Goal: Navigation & Orientation: Go to known website

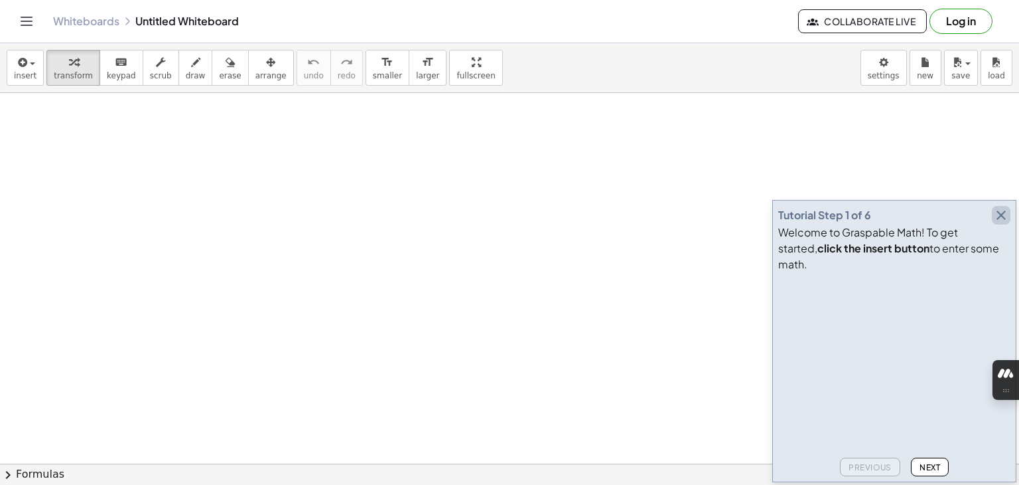
click at [1000, 223] on icon "button" at bounding box center [1002, 215] width 16 height 16
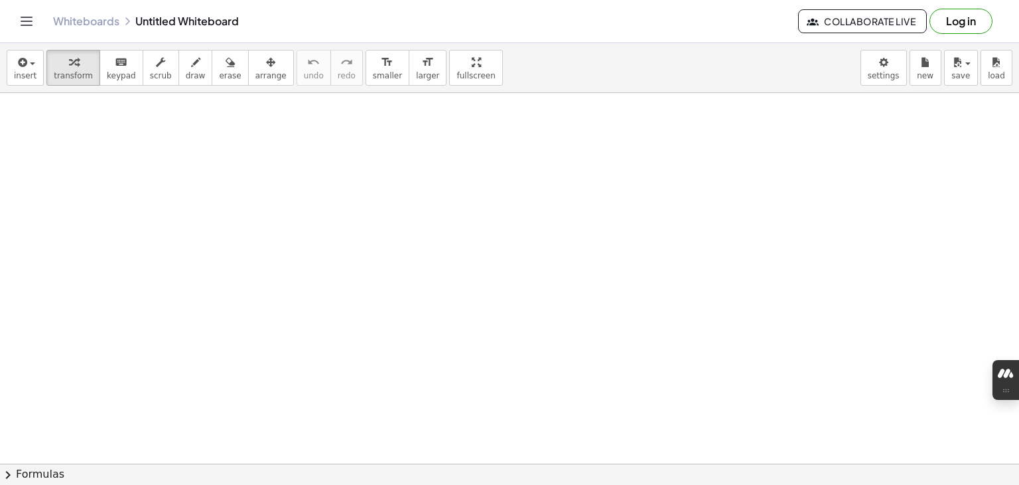
drag, startPoint x: 630, startPoint y: 194, endPoint x: 585, endPoint y: 210, distance: 47.9
